Goal: Information Seeking & Learning: Find contact information

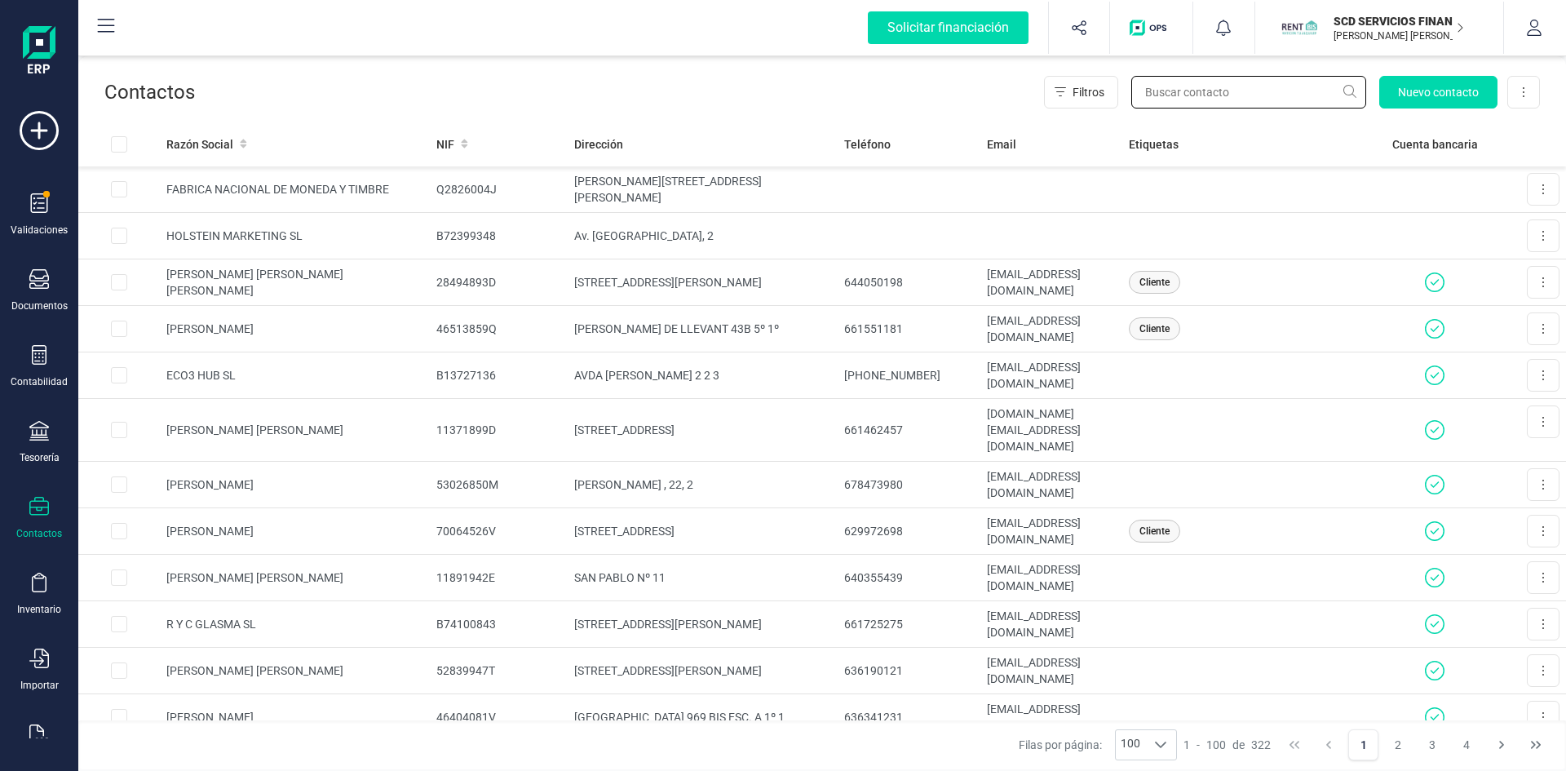
click at [1170, 91] on input "text" at bounding box center [1249, 92] width 235 height 33
click at [1349, 90] on input "[PERSON_NAME] [PERSON_NAME]" at bounding box center [1249, 92] width 235 height 33
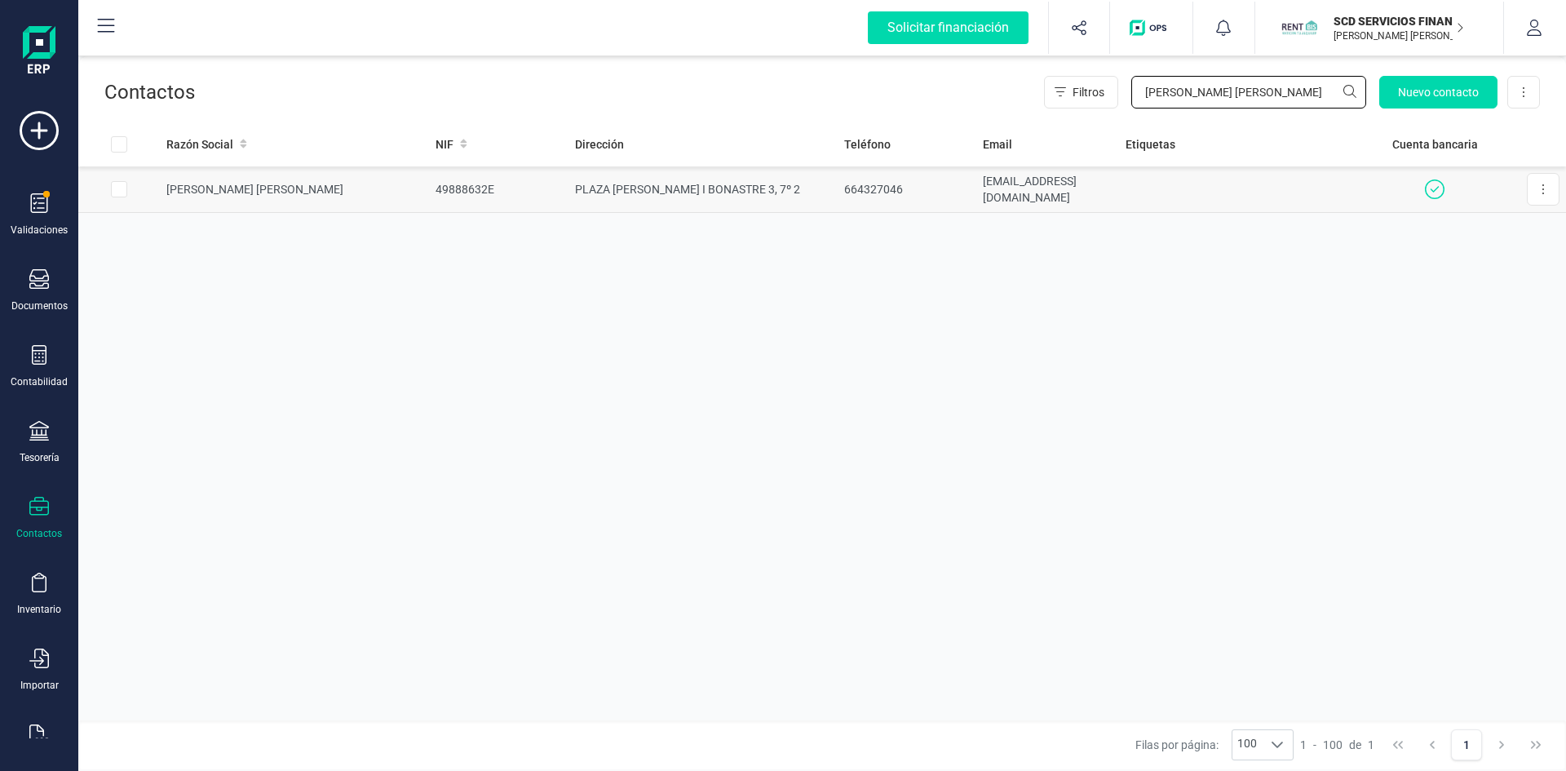
type input "[PERSON_NAME] [PERSON_NAME]"
drag, startPoint x: 1129, startPoint y: 184, endPoint x: 961, endPoint y: 189, distance: 168.1
click at [961, 189] on tr "[PERSON_NAME] [PERSON_NAME] 49888632E [STREET_ADDRESS][PERSON_NAME][EMAIL_ADDRE…" at bounding box center [822, 189] width 1488 height 47
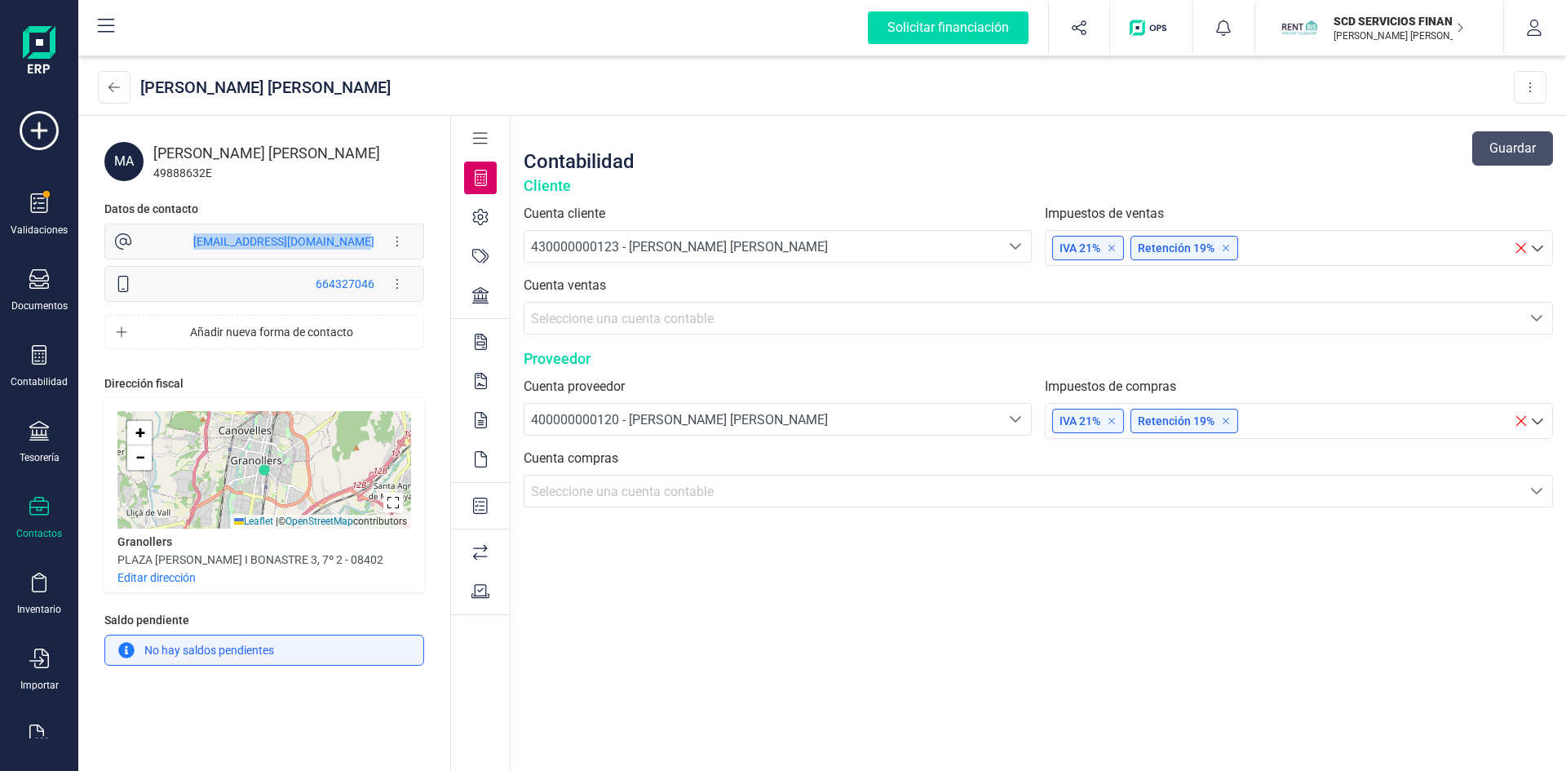
drag, startPoint x: 250, startPoint y: 237, endPoint x: 374, endPoint y: 241, distance: 123.2
click at [374, 241] on div "[EMAIL_ADDRESS][DOMAIN_NAME]" at bounding box center [283, 241] width 181 height 16
click at [112, 88] on icon at bounding box center [114, 87] width 11 height 13
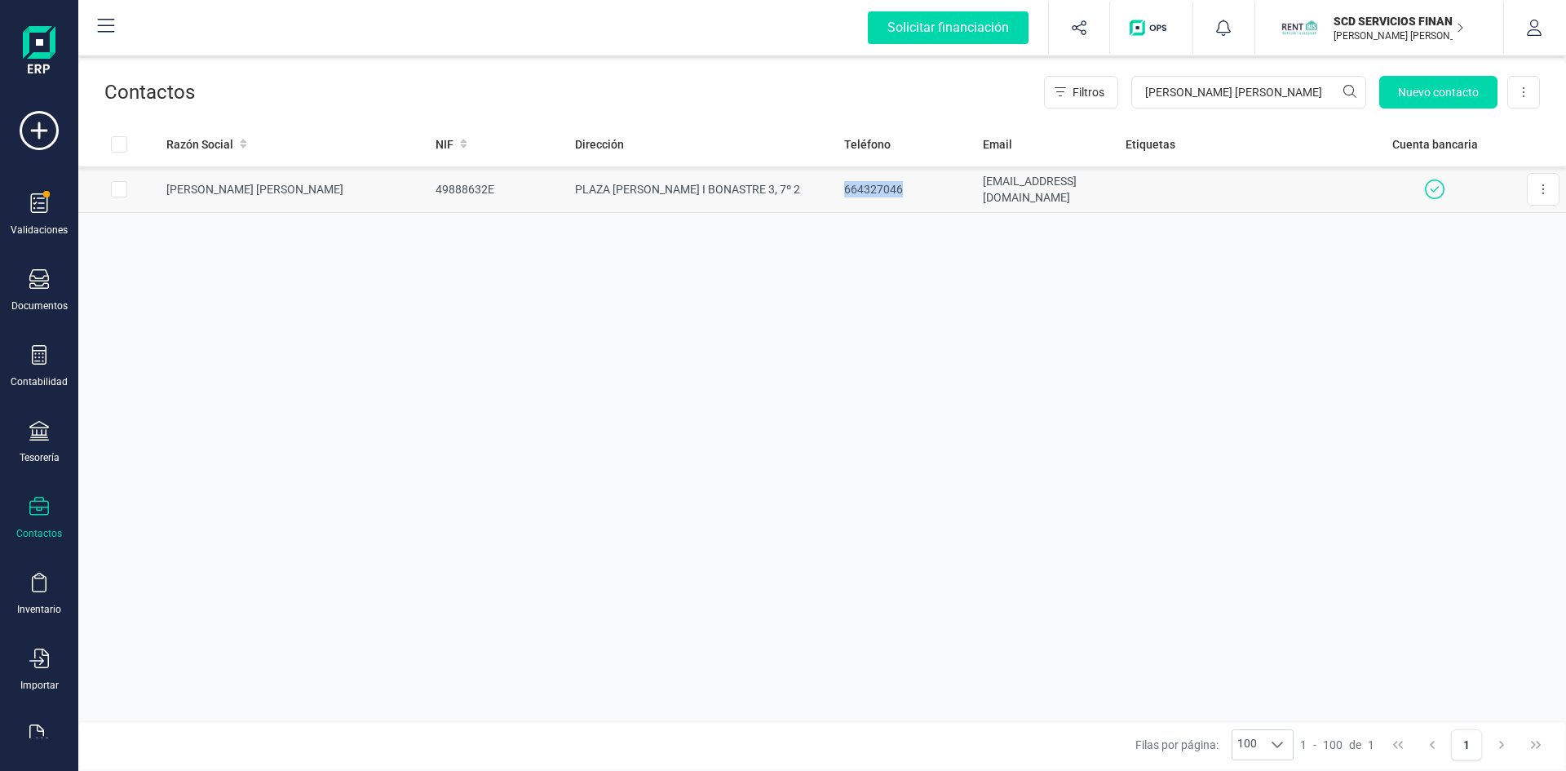
drag, startPoint x: 888, startPoint y: 180, endPoint x: 824, endPoint y: 189, distance: 65.1
click at [838, 189] on td "664327046" at bounding box center [908, 189] width 140 height 47
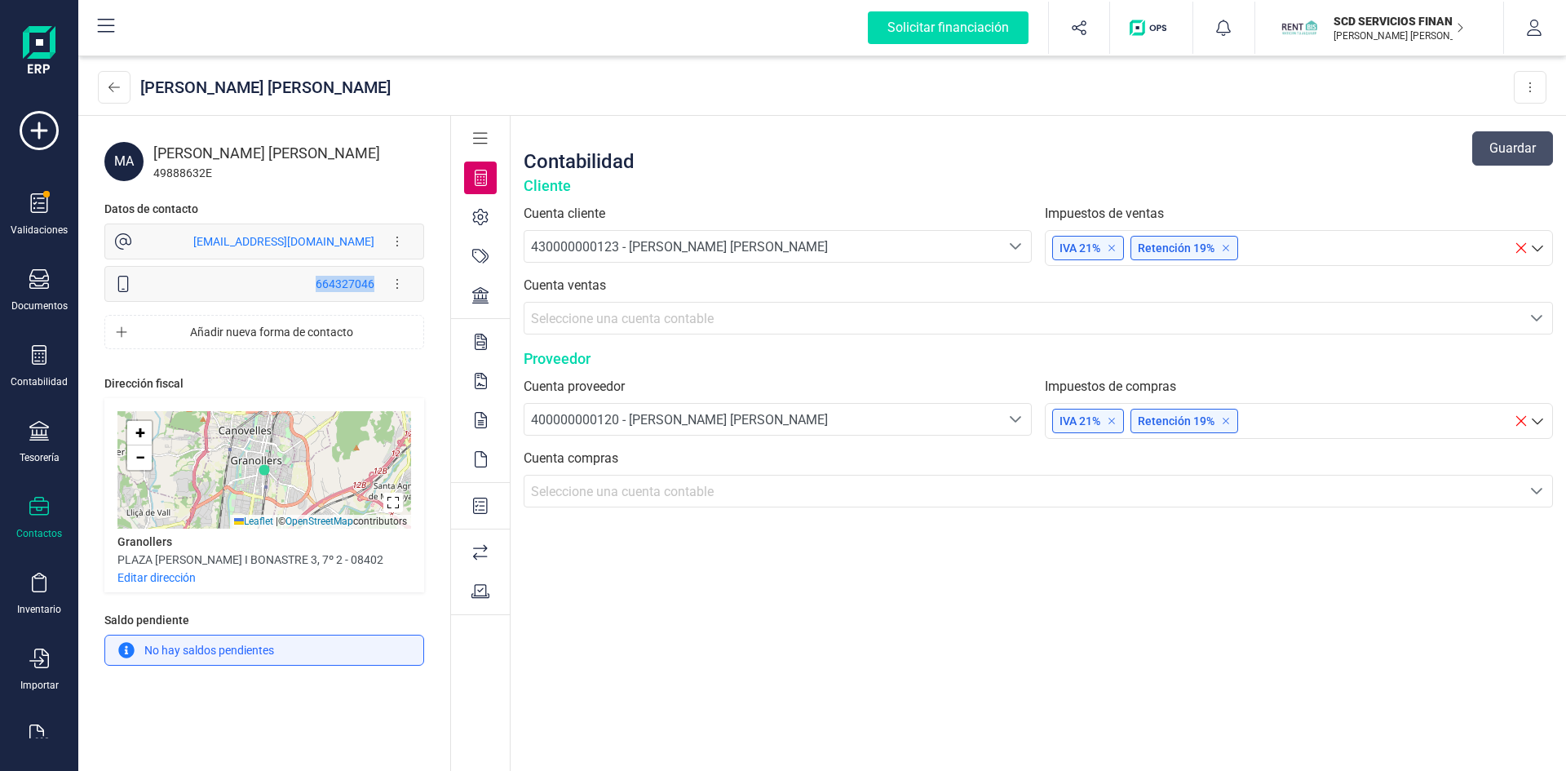
drag, startPoint x: 306, startPoint y: 281, endPoint x: 375, endPoint y: 298, distance: 71.4
click at [375, 298] on div "664327046 Editar forma de contacto Eliminar forma de contacto" at bounding box center [289, 284] width 249 height 33
copy div "664327046"
drag, startPoint x: 115, startPoint y: 85, endPoint x: 676, endPoint y: 20, distance: 565.0
click at [116, 83] on icon at bounding box center [114, 87] width 11 height 13
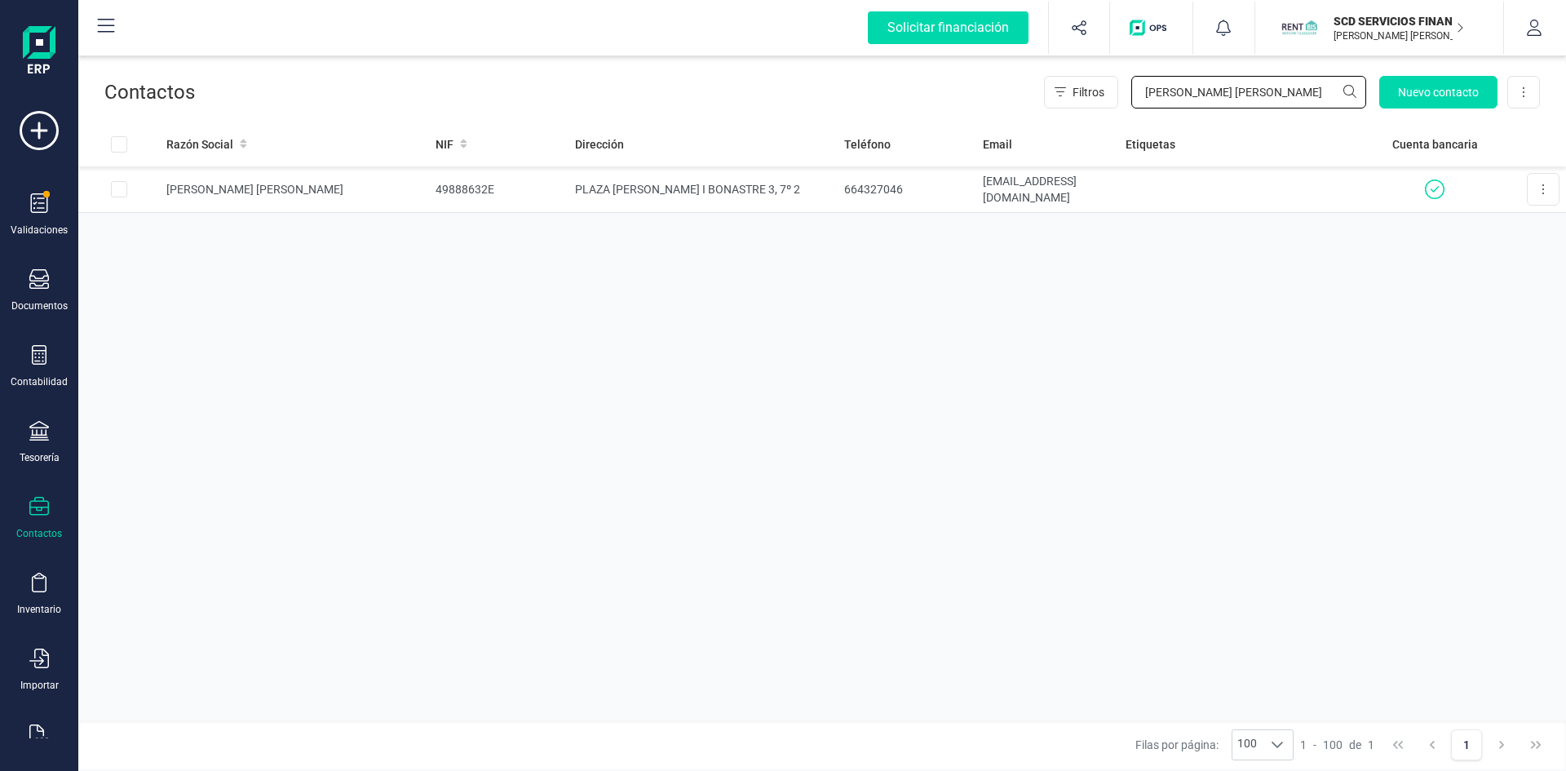
click at [1125, 98] on div "Filtros [PERSON_NAME] [PERSON_NAME] Nuevo contacto Exportar Excel" at bounding box center [1292, 92] width 496 height 33
type input "[PERSON_NAME]"
drag, startPoint x: 841, startPoint y: 187, endPoint x: 780, endPoint y: 188, distance: 61.2
click at [838, 188] on td "644649885" at bounding box center [908, 189] width 140 height 47
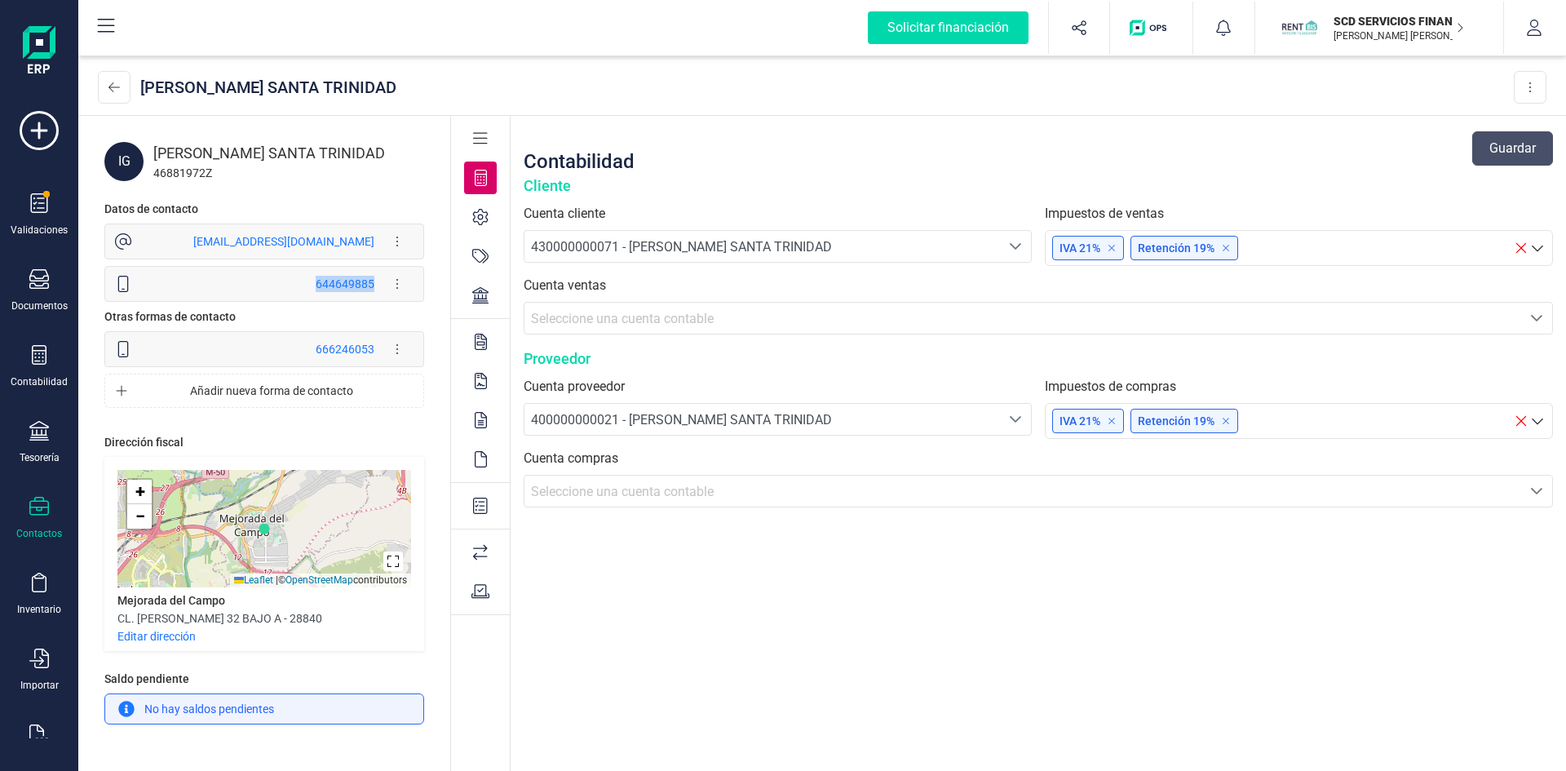
drag, startPoint x: 374, startPoint y: 283, endPoint x: 315, endPoint y: 288, distance: 59.8
click at [315, 288] on div "644649885 Editar forma de contacto Eliminar forma de contacto" at bounding box center [289, 284] width 249 height 33
copy div "644649885"
drag, startPoint x: 166, startPoint y: 237, endPoint x: 364, endPoint y: 246, distance: 197.6
click at [364, 246] on div "[EMAIL_ADDRESS][DOMAIN_NAME]" at bounding box center [283, 241] width 181 height 16
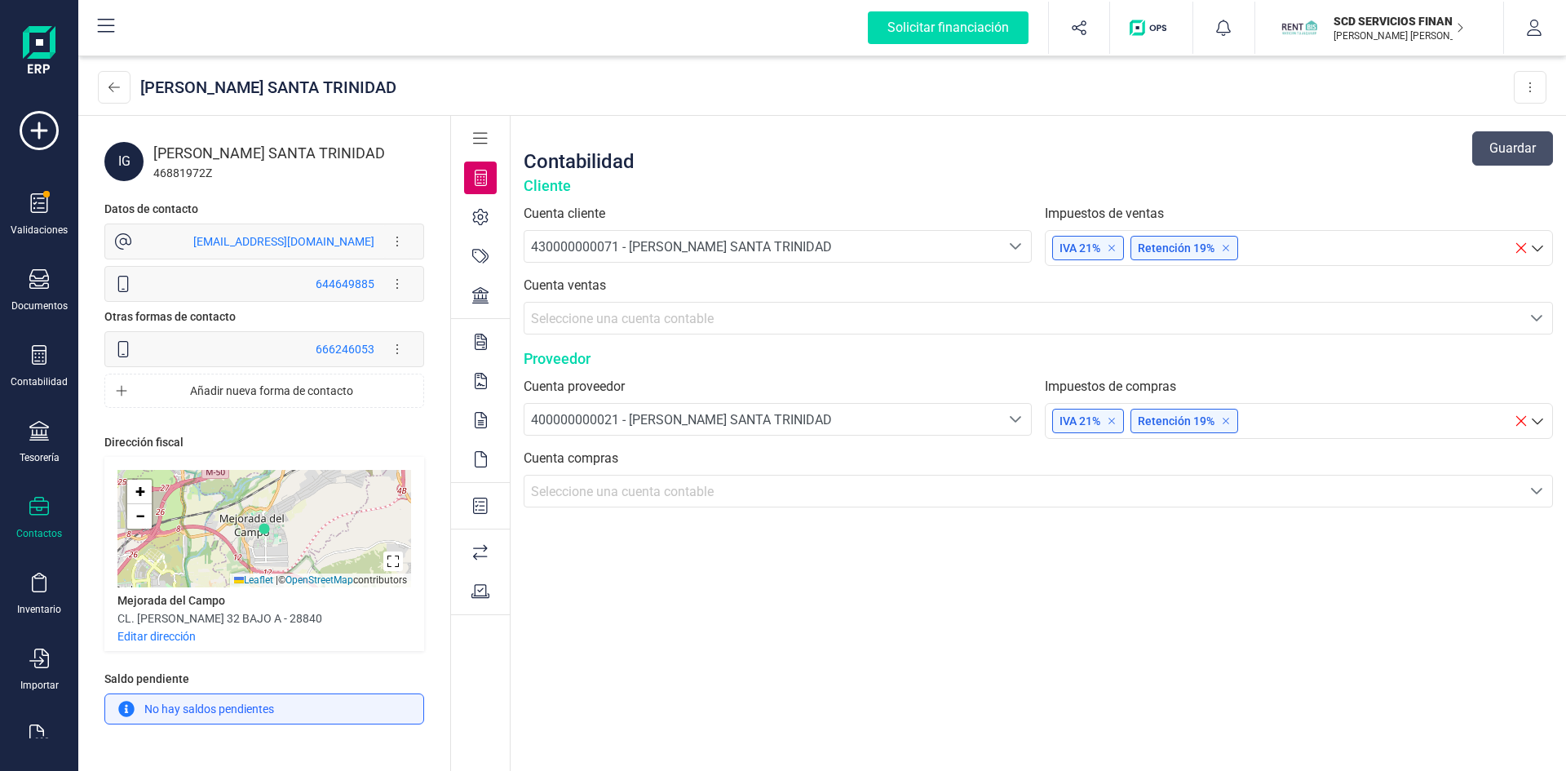
click at [397, 241] on icon at bounding box center [397, 242] width 2 height 10
copy div "representaciondominguezagreda@gma"
click at [117, 86] on icon at bounding box center [114, 87] width 11 height 13
